Goal: Information Seeking & Learning: Learn about a topic

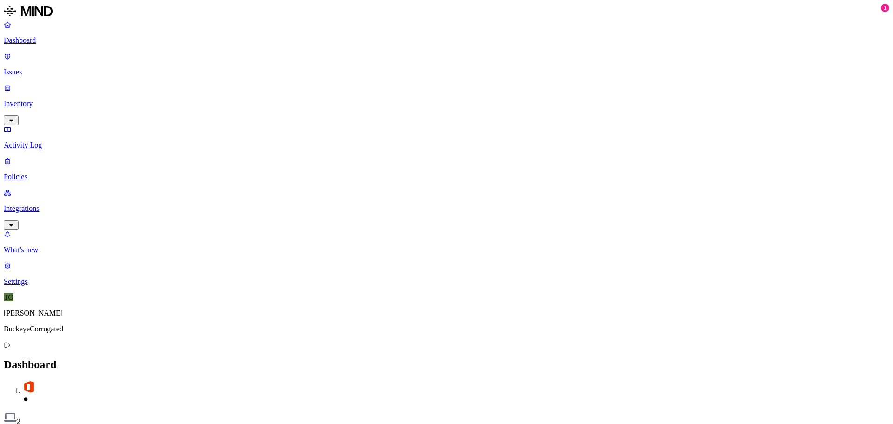
click at [46, 204] on p "Integrations" at bounding box center [447, 208] width 886 height 8
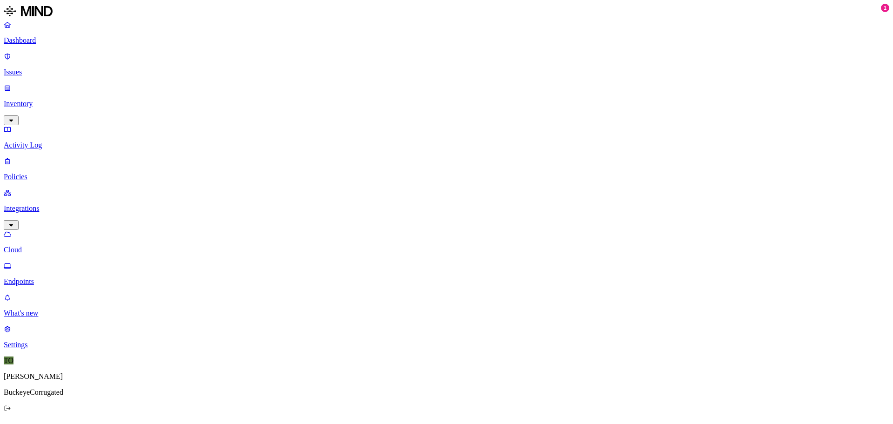
click at [42, 277] on p "Endpoints" at bounding box center [447, 281] width 886 height 8
click at [33, 100] on p "Inventory" at bounding box center [447, 104] width 886 height 8
click at [39, 173] on p "Users" at bounding box center [447, 177] width 886 height 8
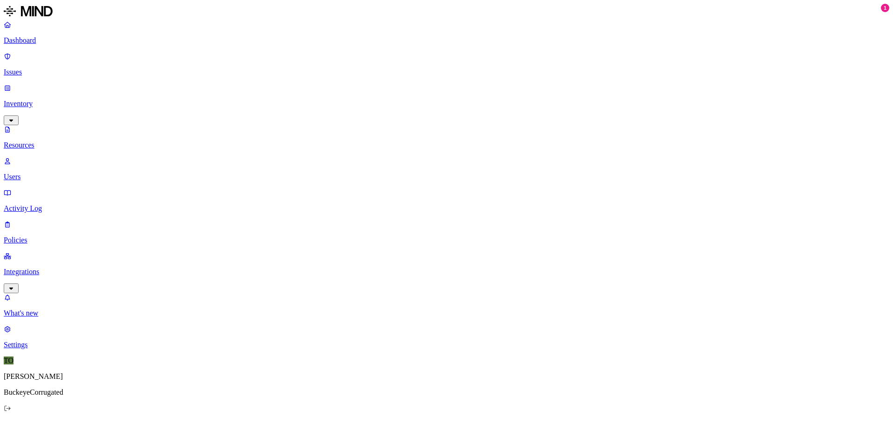
click at [43, 141] on p "Resources" at bounding box center [447, 145] width 886 height 8
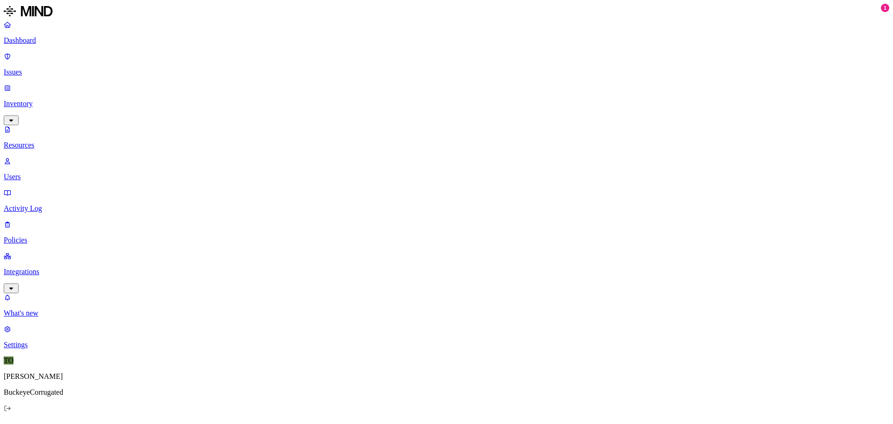
click at [32, 204] on p "Activity Log" at bounding box center [447, 208] width 886 height 8
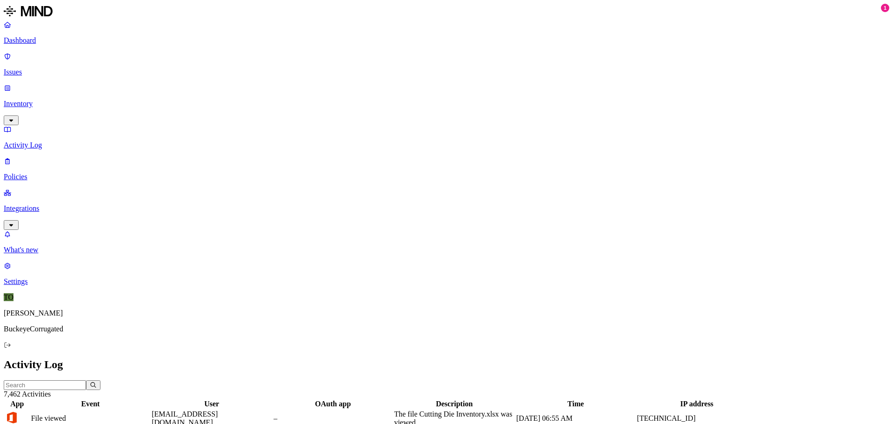
scroll to position [225, 0]
click at [29, 173] on p "Policies" at bounding box center [447, 177] width 886 height 8
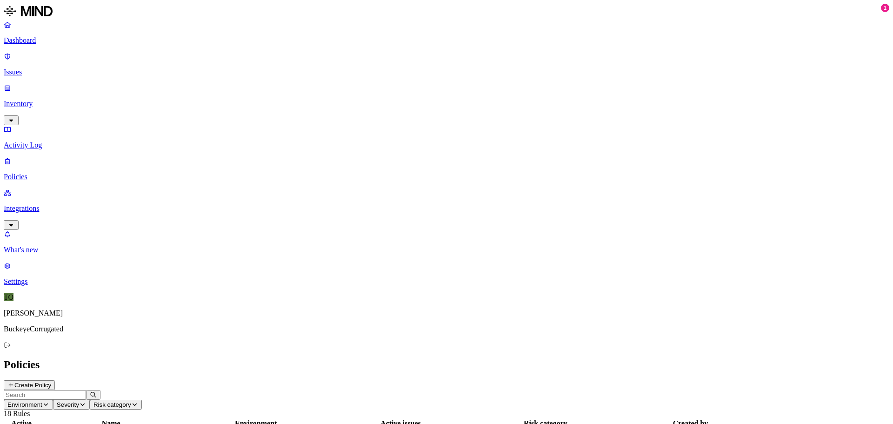
click at [49, 100] on p "Inventory" at bounding box center [447, 104] width 886 height 8
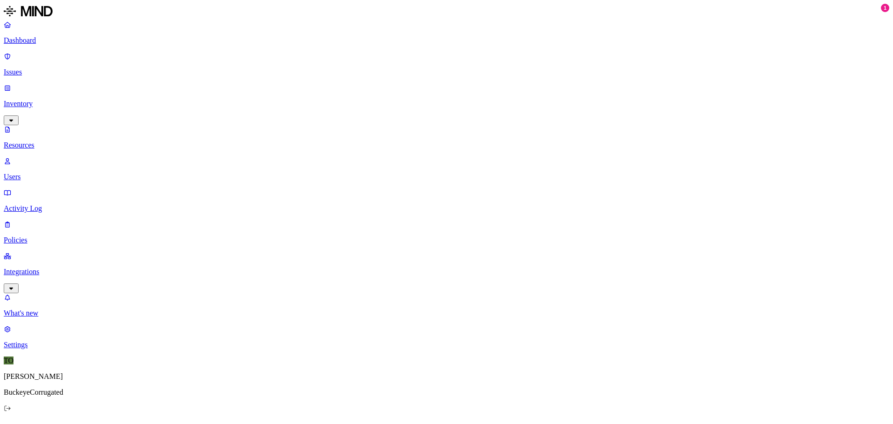
scroll to position [225, 0]
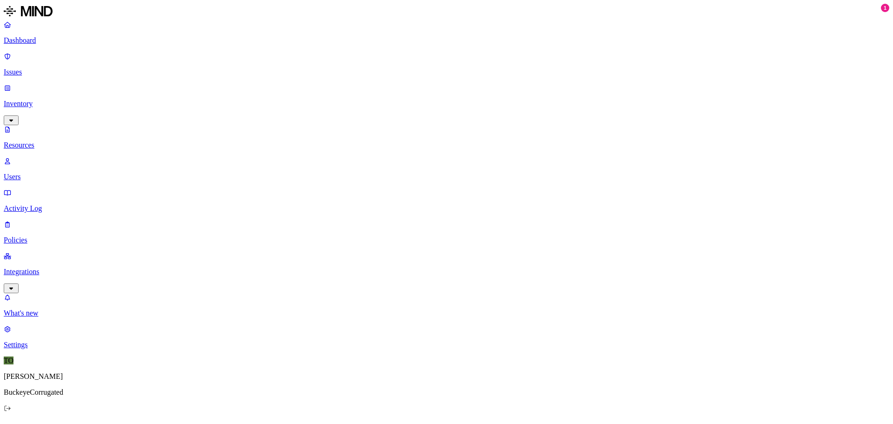
type input "t"
type input "customer"
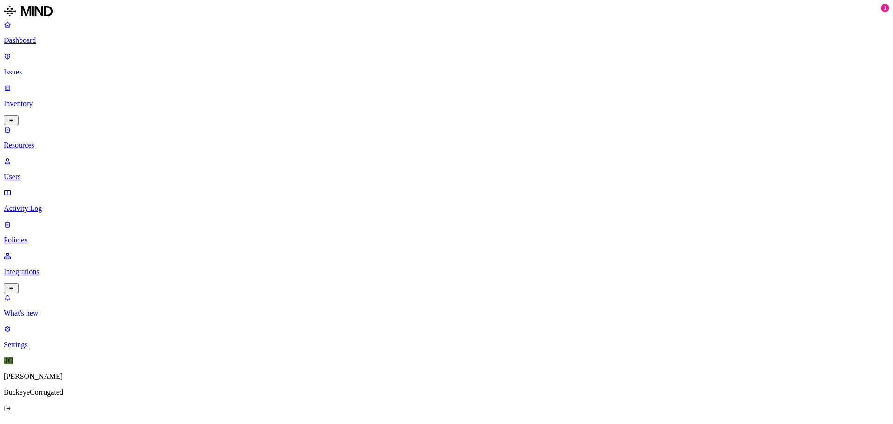
drag, startPoint x: 49, startPoint y: 121, endPoint x: 73, endPoint y: 118, distance: 24.0
click at [49, 204] on p "Activity Log" at bounding box center [447, 208] width 886 height 8
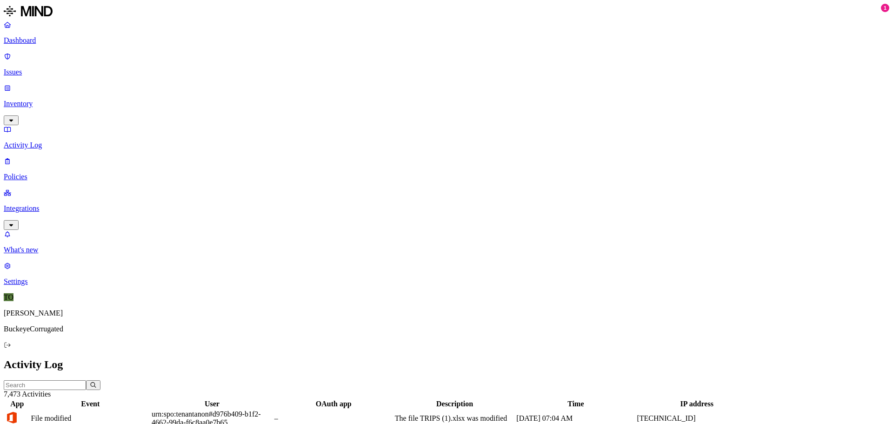
click at [29, 100] on p "Inventory" at bounding box center [447, 104] width 886 height 8
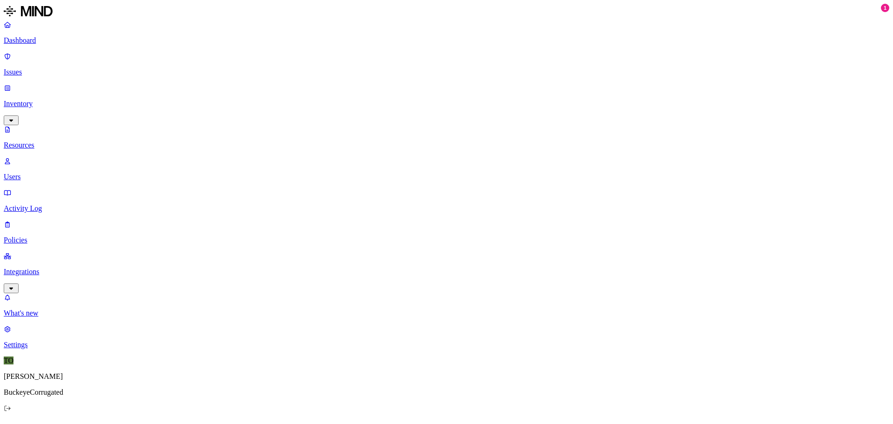
click at [42, 141] on p "Resources" at bounding box center [447, 145] width 886 height 8
click at [42, 267] on p "Integrations" at bounding box center [447, 271] width 886 height 8
click at [44, 277] on p "Endpoints" at bounding box center [447, 281] width 886 height 8
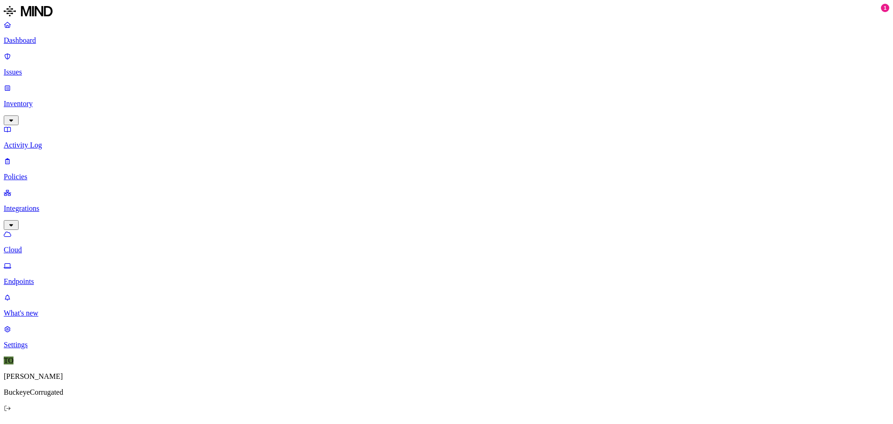
click at [36, 100] on p "Inventory" at bounding box center [447, 104] width 886 height 8
type input "TRW"
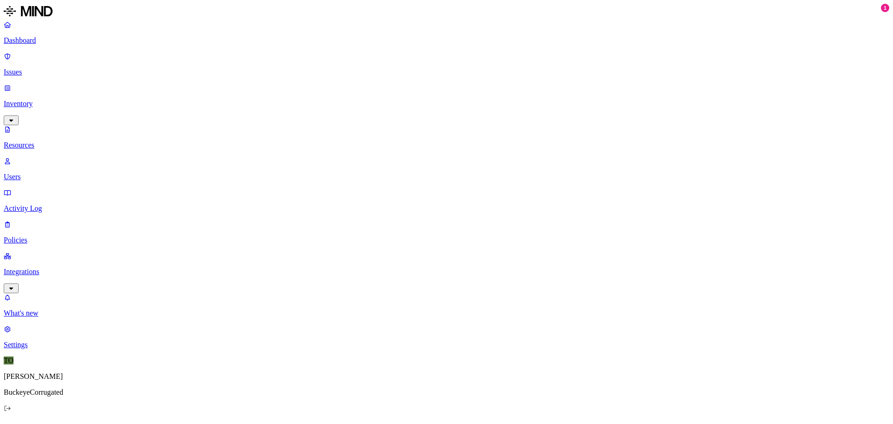
click at [51, 141] on p "Resources" at bounding box center [447, 145] width 886 height 8
click at [37, 43] on p "Dashboard" at bounding box center [447, 40] width 886 height 8
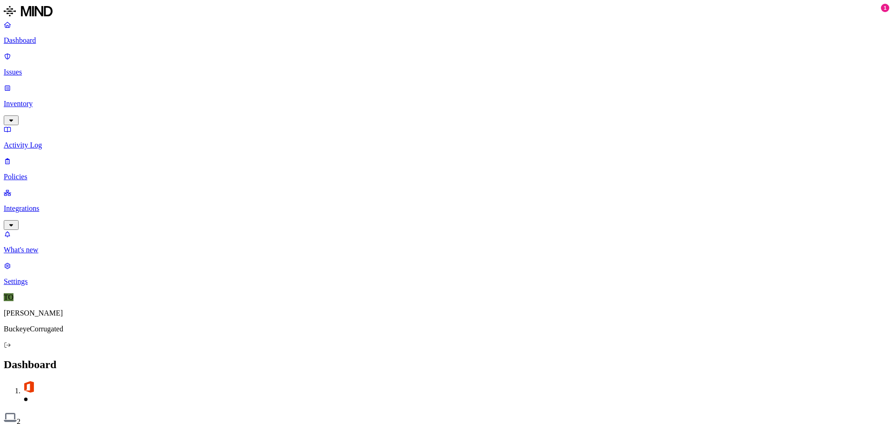
click at [72, 423] on button "Detection" at bounding box center [55, 431] width 33 height 10
click at [109, 423] on button "Prevention" at bounding box center [90, 431] width 37 height 10
click at [39, 423] on button "Discovery" at bounding box center [21, 431] width 35 height 10
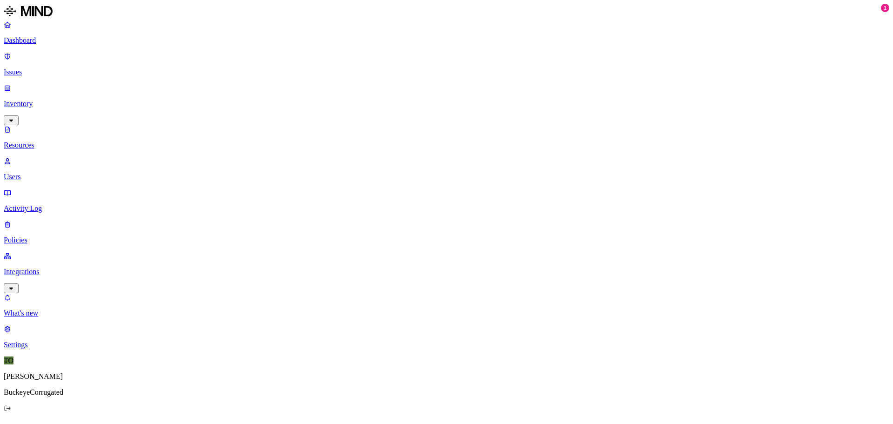
click at [34, 38] on p "Dashboard" at bounding box center [447, 40] width 886 height 8
